Goal: Transaction & Acquisition: Book appointment/travel/reservation

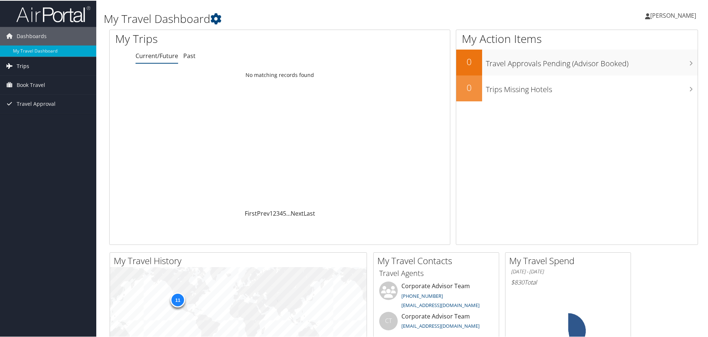
click at [26, 69] on span "Trips" at bounding box center [23, 65] width 13 height 19
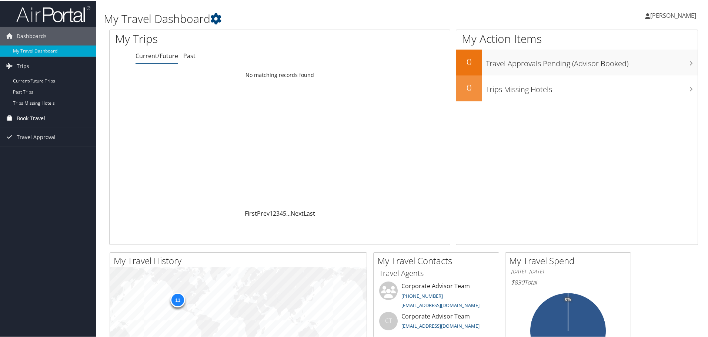
click at [37, 112] on span "Book Travel" at bounding box center [31, 117] width 29 height 19
click at [64, 156] on link "Book/Manage Online Trips" at bounding box center [48, 154] width 96 height 11
click at [31, 150] on link "Book/Manage Online Trips" at bounding box center [48, 154] width 96 height 11
